Goal: Transaction & Acquisition: Purchase product/service

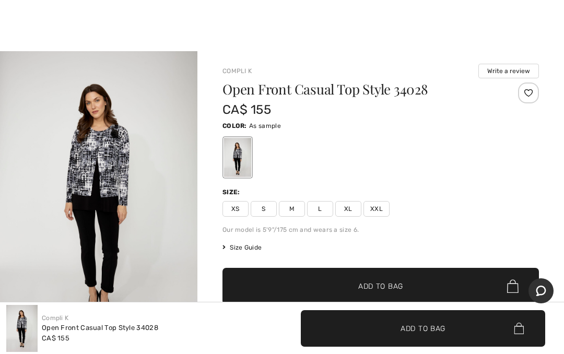
click at [260, 210] on span "S" at bounding box center [264, 209] width 26 height 16
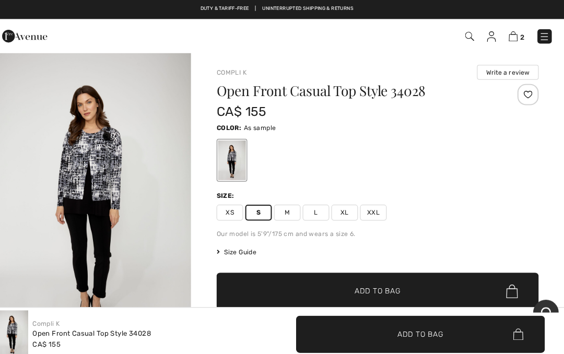
click at [510, 39] on img at bounding box center [514, 36] width 9 height 10
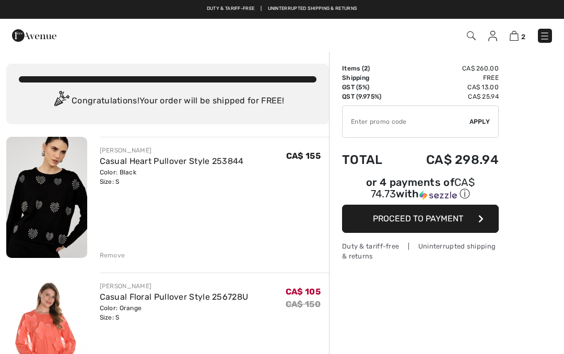
checkbox input "true"
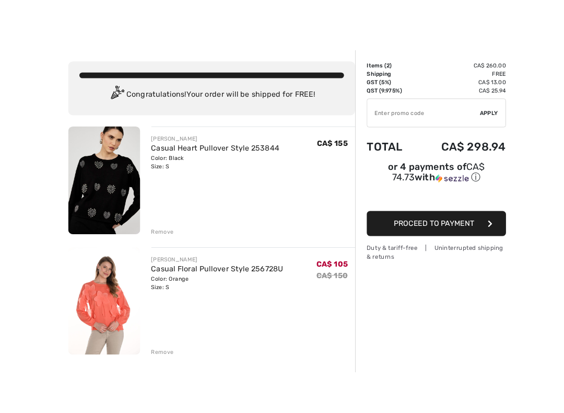
scroll to position [38, 0]
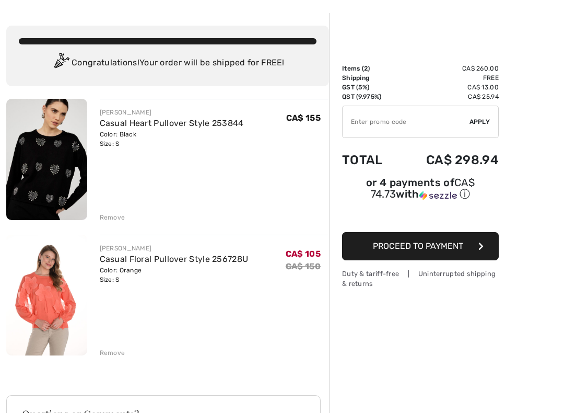
click at [390, 279] on div "Duty & tariff-free | Uninterrupted shipping & returns" at bounding box center [420, 278] width 157 height 20
click at [413, 251] on span "Proceed to Payment" at bounding box center [418, 246] width 90 height 10
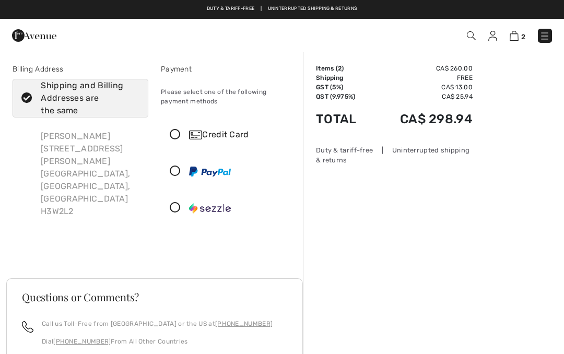
click at [183, 138] on icon at bounding box center [175, 135] width 28 height 11
